Goal: Task Accomplishment & Management: Complete application form

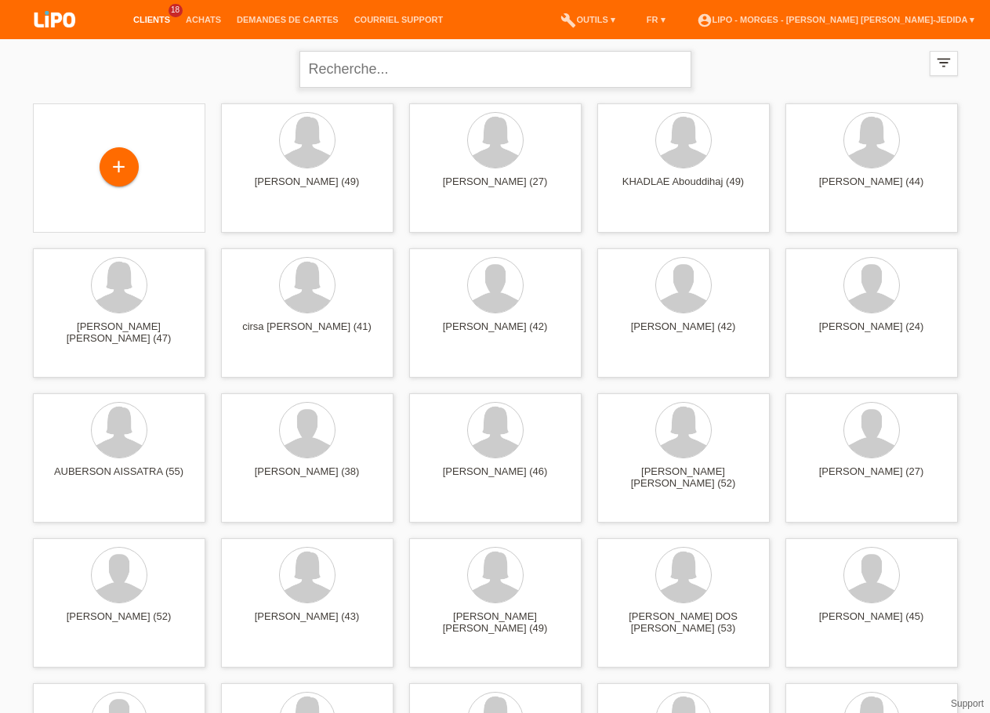
click at [443, 60] on input "text" at bounding box center [495, 69] width 392 height 37
type input "mendes maria"
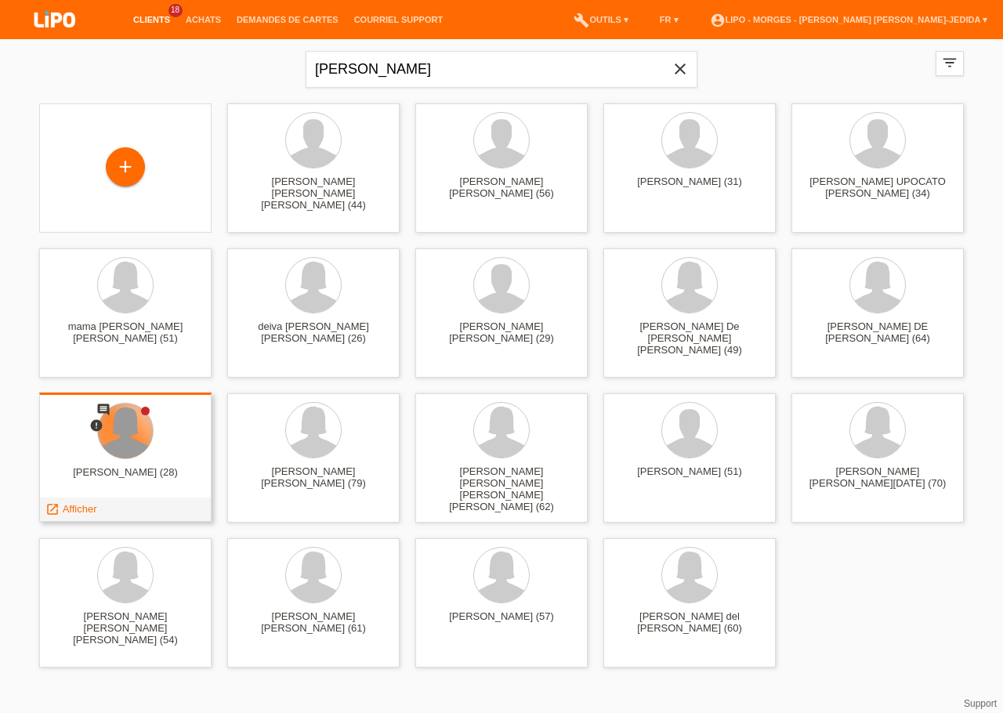
click at [137, 439] on div at bounding box center [125, 431] width 55 height 55
click at [165, 472] on div "MARIA GOMES (28)" at bounding box center [125, 478] width 147 height 25
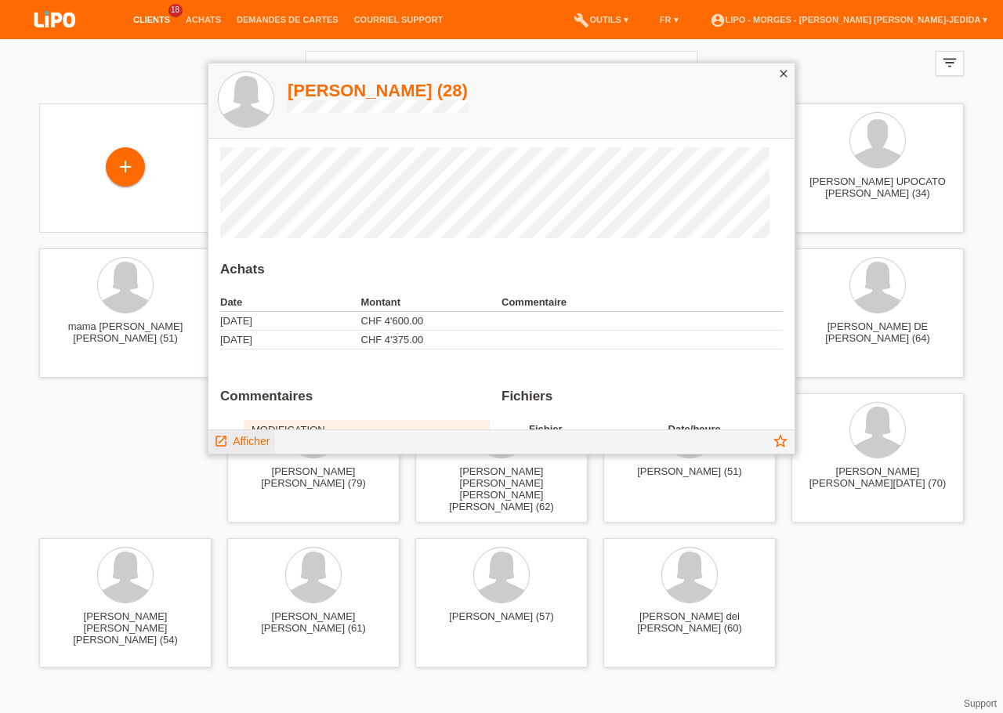
click at [237, 444] on span "Afficher" at bounding box center [251, 441] width 37 height 13
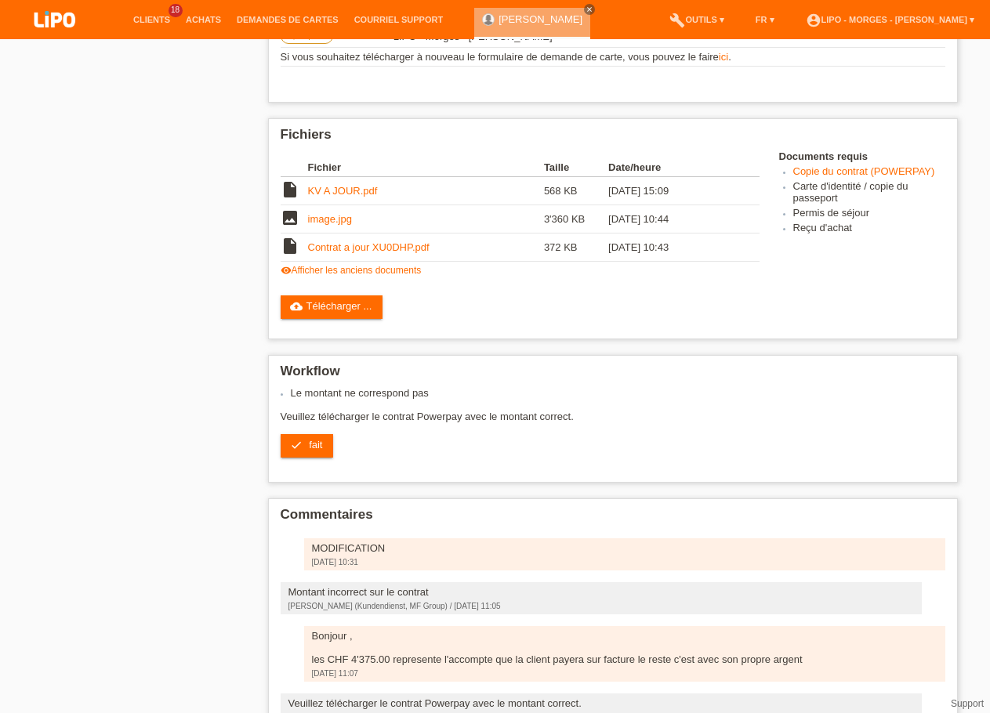
scroll to position [385, 0]
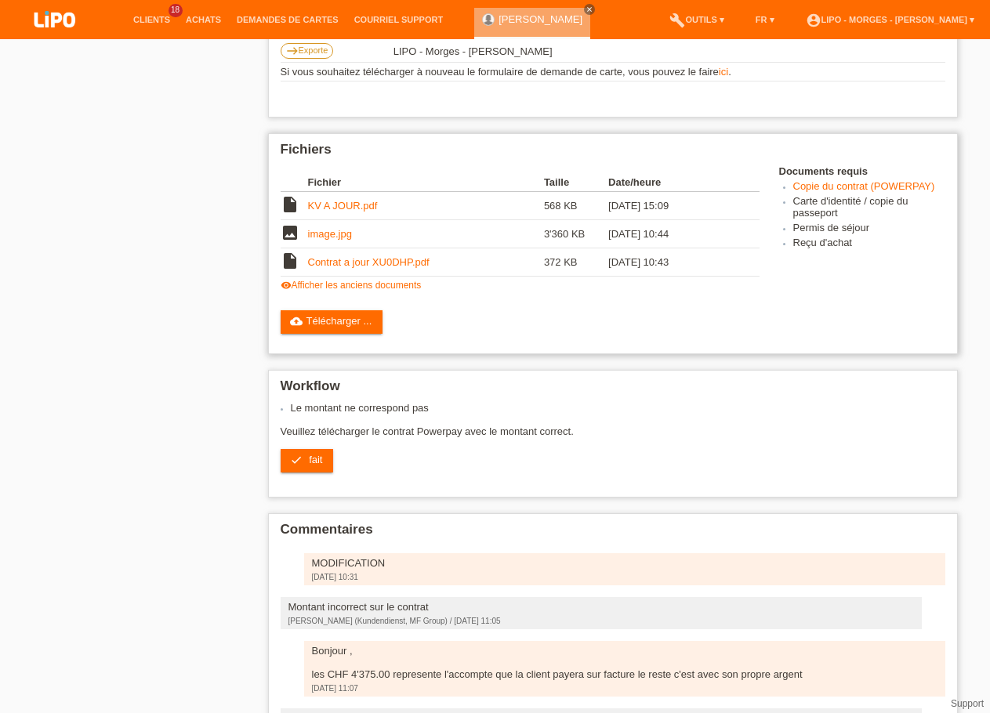
click at [875, 192] on link "Copie du contrat (POWERPAY)" at bounding box center [864, 186] width 142 height 12
click at [339, 268] on link "Contrat a jour XU0DHP.pdf" at bounding box center [368, 262] width 121 height 12
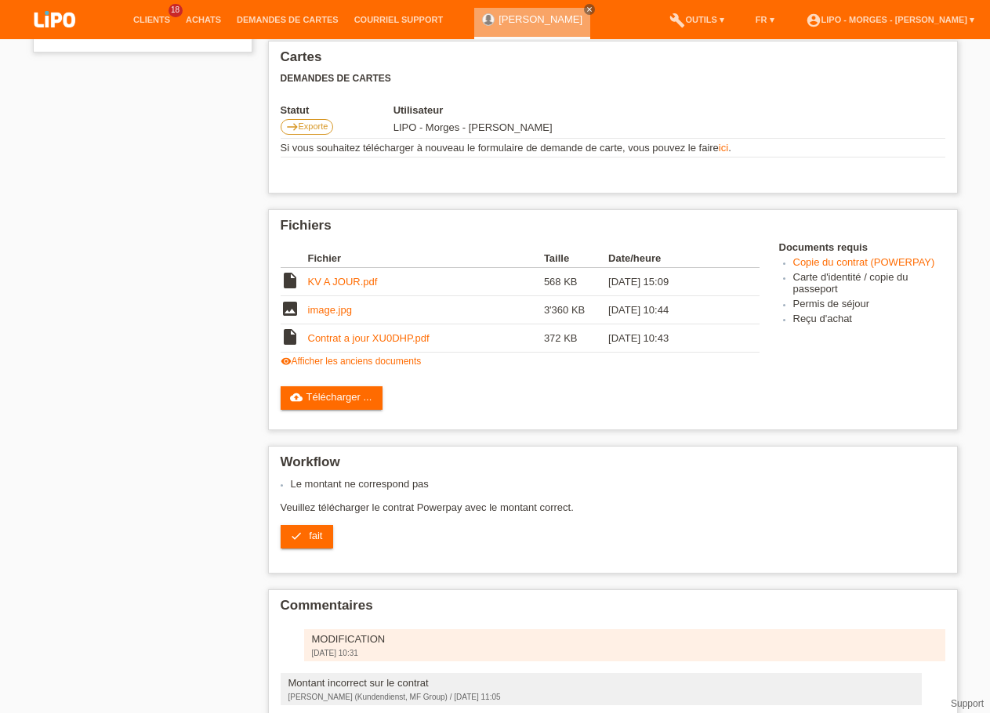
scroll to position [311, 0]
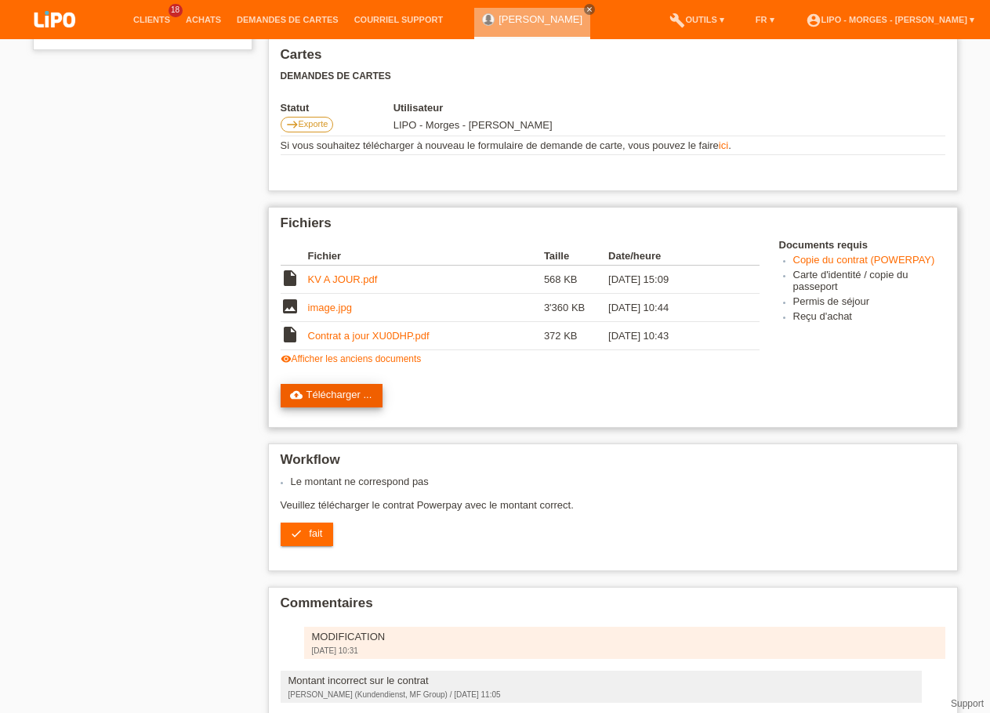
click at [296, 401] on icon "cloud_upload" at bounding box center [296, 395] width 13 height 13
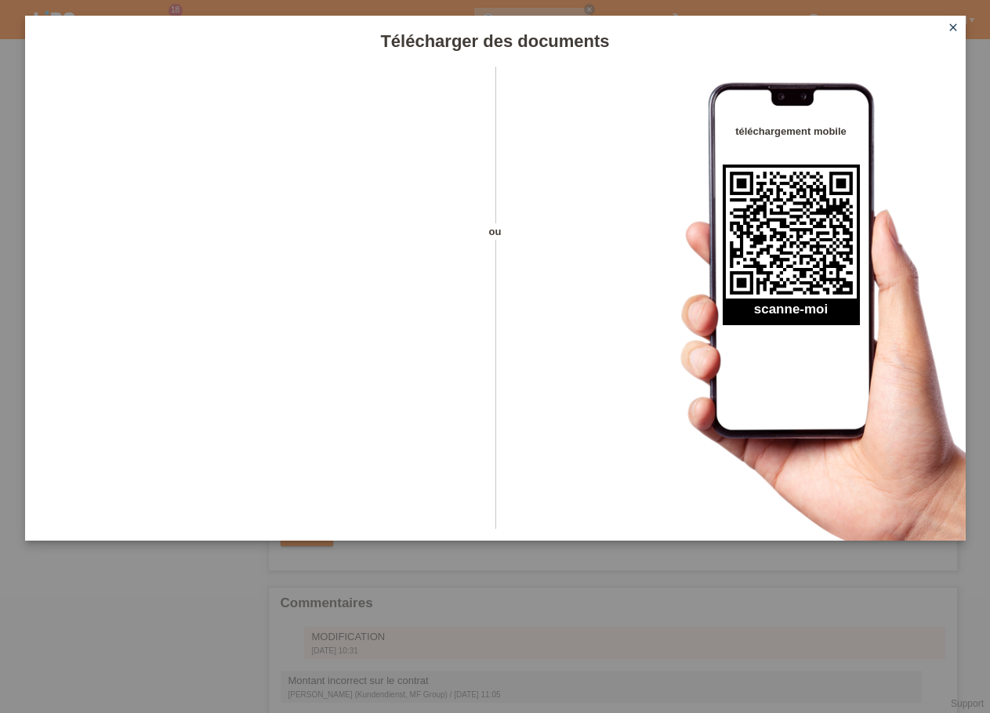
click at [957, 27] on icon "close" at bounding box center [953, 27] width 13 height 13
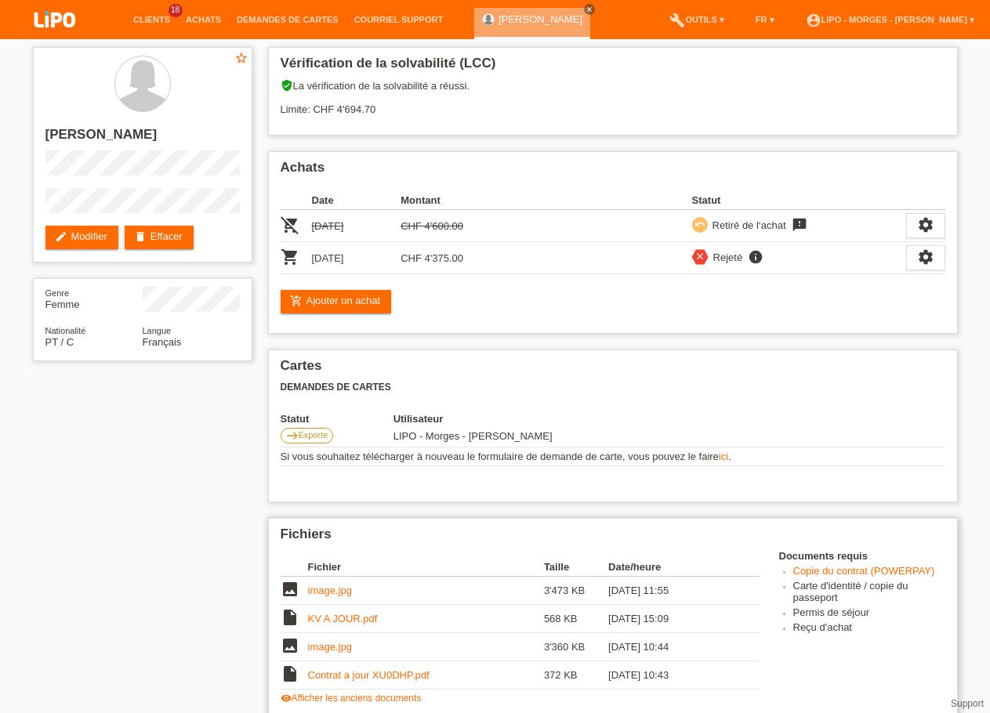
click at [331, 585] on link "image.jpg" at bounding box center [330, 591] width 44 height 12
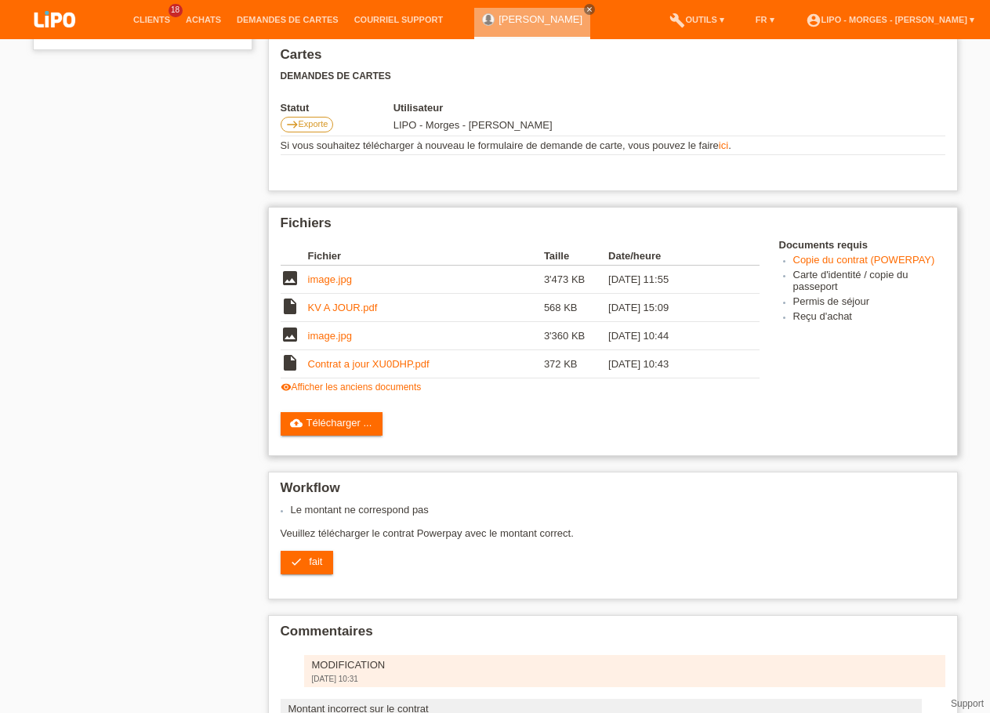
scroll to position [311, 0]
click at [312, 567] on span "fait" at bounding box center [315, 562] width 13 height 12
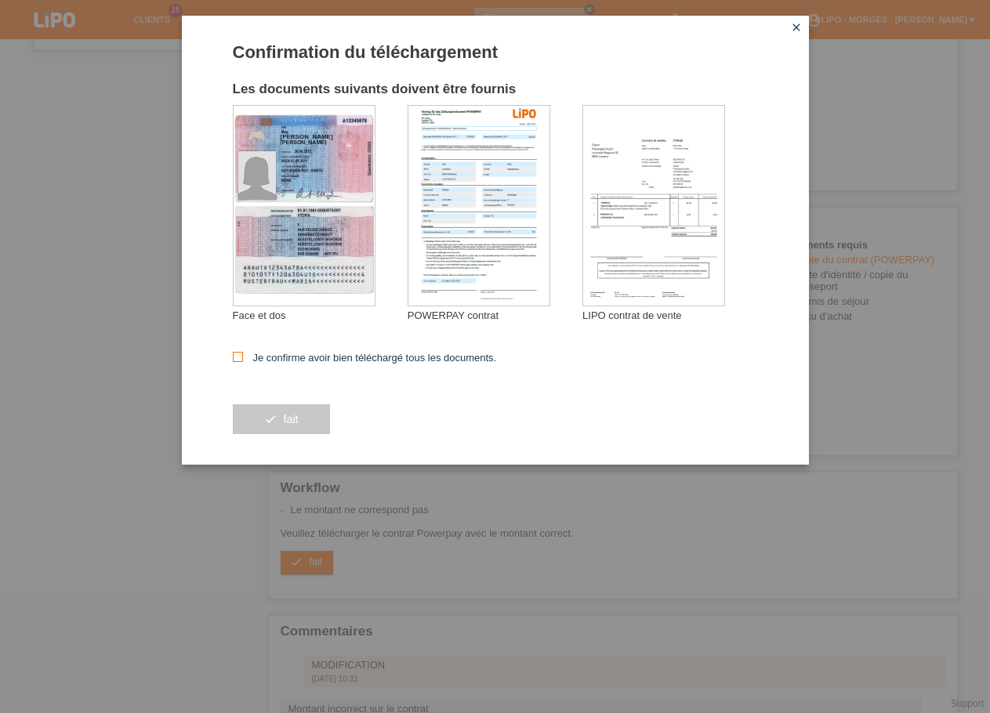
click at [321, 360] on label "Je confirme avoir bien téléchargé tous les documents." at bounding box center [365, 358] width 264 height 12
click at [243, 360] on input "Je confirme avoir bien téléchargé tous les documents." at bounding box center [238, 357] width 10 height 10
checkbox input "true"
click at [302, 417] on button "check fait" at bounding box center [281, 419] width 97 height 30
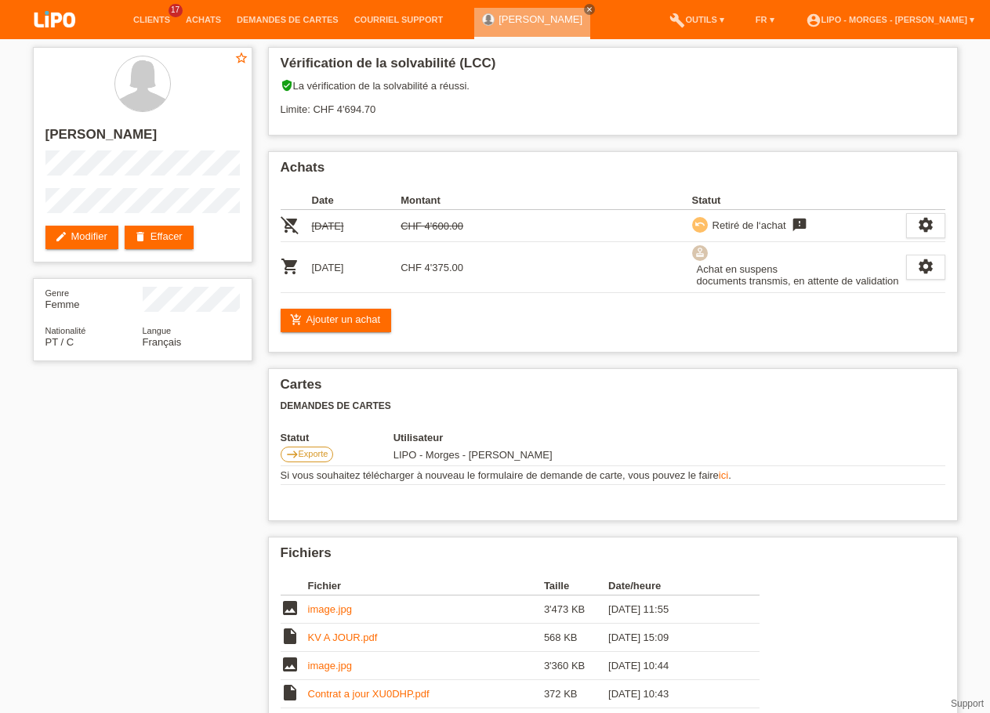
click at [123, 530] on div "star_border MARIA GOMES edit Modifier delete Effacer Genre Femme Nationalité PT…" at bounding box center [495, 579] width 940 height 1081
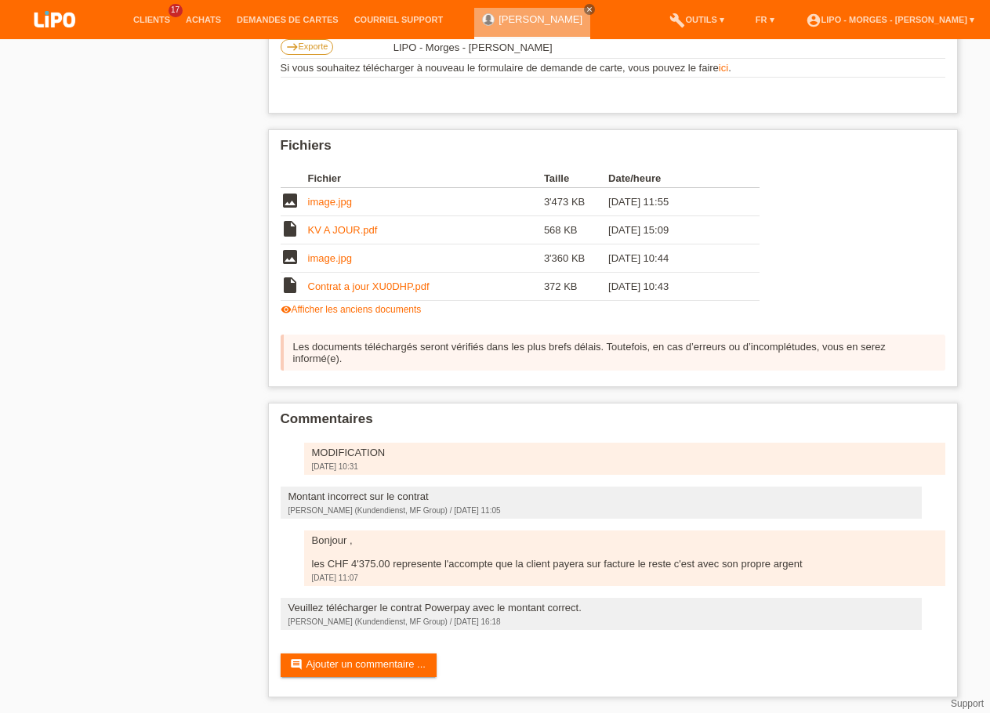
scroll to position [433, 0]
